Goal: Task Accomplishment & Management: Use online tool/utility

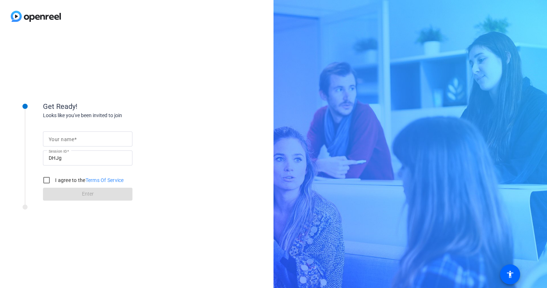
click at [73, 134] on div at bounding box center [88, 138] width 78 height 15
type input "[PERSON_NAME]"
click at [46, 179] on input "I agree to the Terms Of Service" at bounding box center [46, 180] width 14 height 14
checkbox input "true"
click at [96, 198] on span at bounding box center [87, 193] width 89 height 17
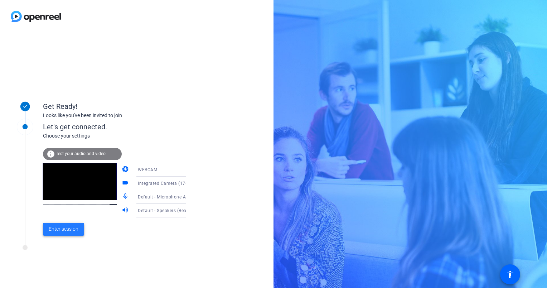
click at [63, 228] on span "Enter session" at bounding box center [64, 229] width 30 height 8
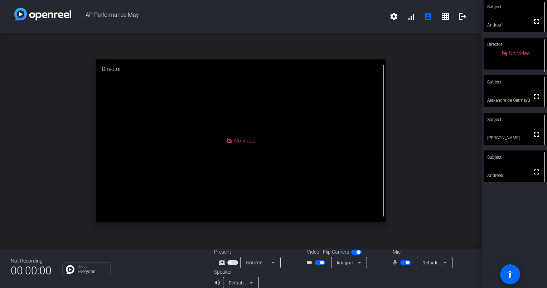
click at [380, 275] on div at bounding box center [406, 278] width 128 height 20
click at [400, 262] on span "button" at bounding box center [405, 262] width 11 height 5
click at [437, 16] on span at bounding box center [445, 16] width 17 height 17
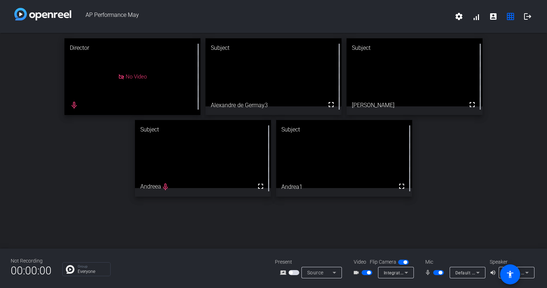
click at [437, 271] on span "button" at bounding box center [438, 272] width 11 height 5
click at [364, 273] on span "button" at bounding box center [366, 272] width 11 height 5
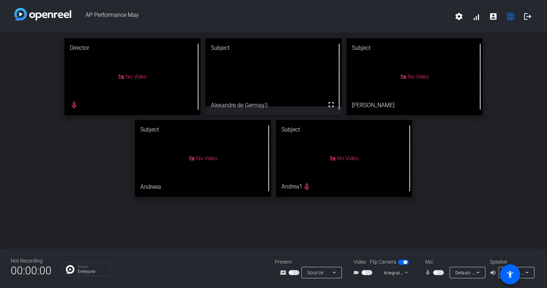
click at [366, 272] on span "button" at bounding box center [366, 272] width 11 height 5
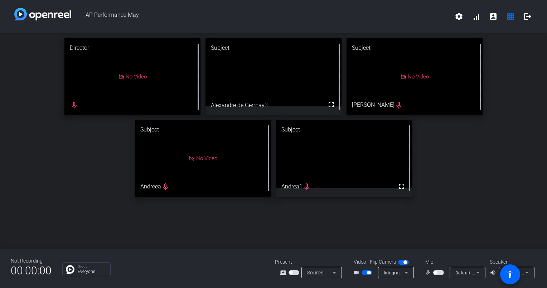
drag, startPoint x: 364, startPoint y: 270, endPoint x: 364, endPoint y: 274, distance: 3.9
click at [364, 270] on span "button" at bounding box center [366, 272] width 11 height 5
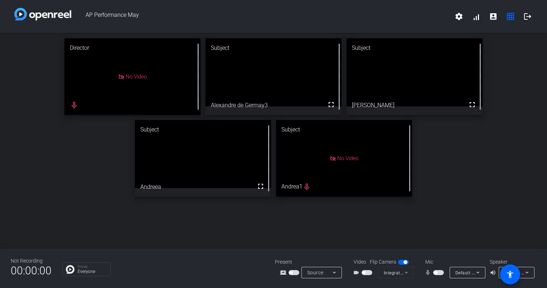
click at [367, 272] on span "button" at bounding box center [366, 272] width 11 height 5
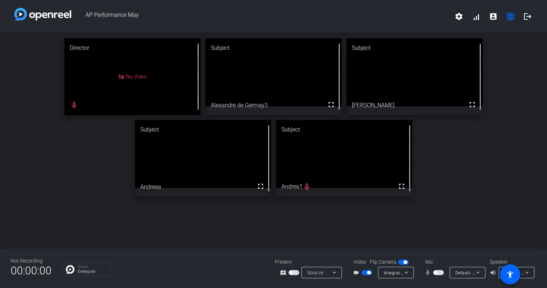
click at [364, 273] on span "button" at bounding box center [366, 272] width 11 height 5
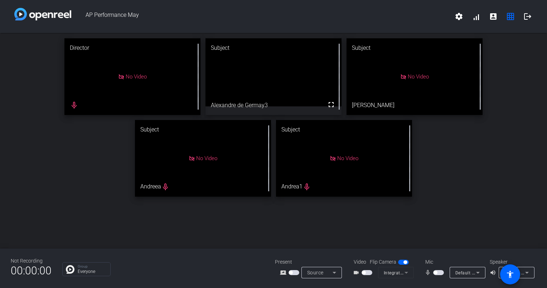
click at [370, 271] on span "button" at bounding box center [366, 272] width 11 height 5
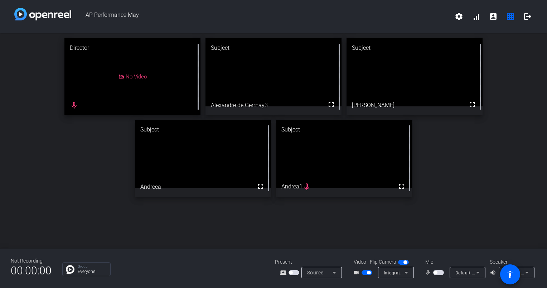
click at [438, 271] on span "button" at bounding box center [438, 272] width 11 height 5
